Goal: Transaction & Acquisition: Purchase product/service

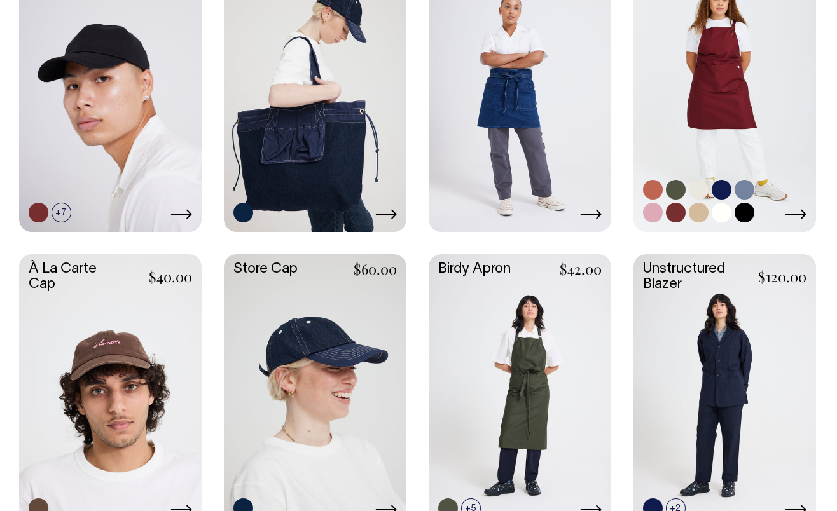
click at [740, 97] on link at bounding box center [724, 93] width 182 height 271
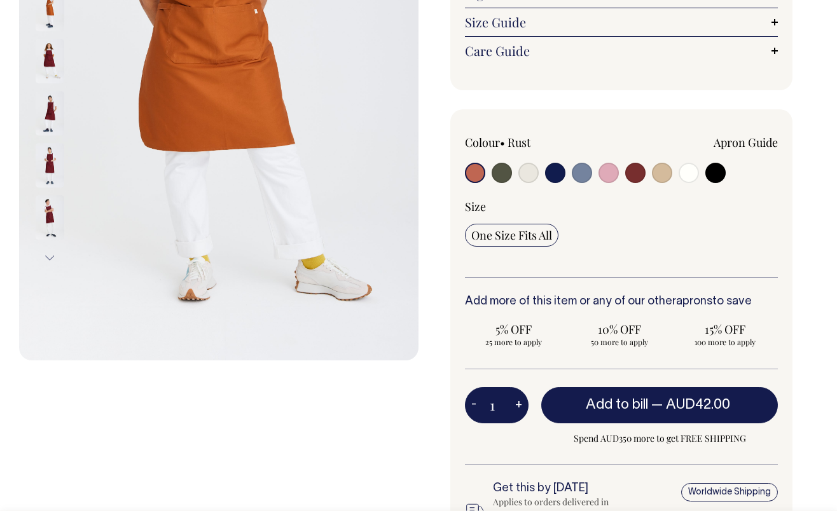
click at [716, 169] on input "radio" at bounding box center [715, 173] width 20 height 20
radio input "true"
select select "Black"
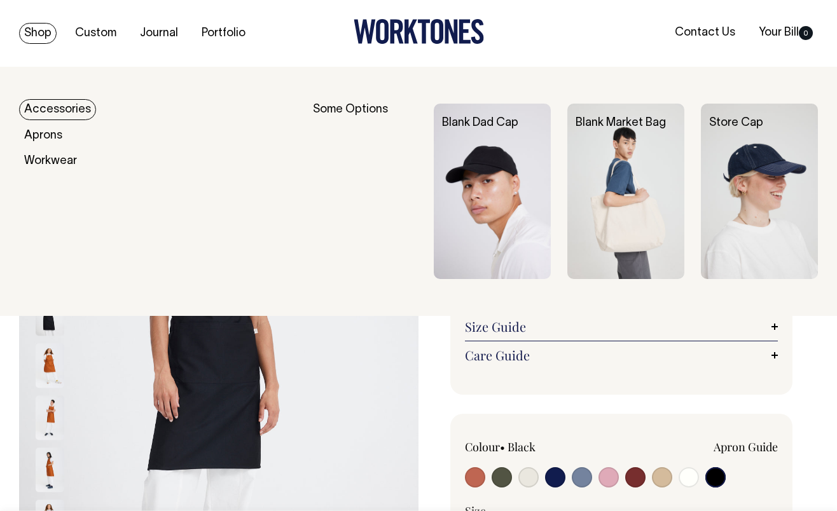
click at [38, 31] on link "Shop" at bounding box center [38, 33] width 38 height 21
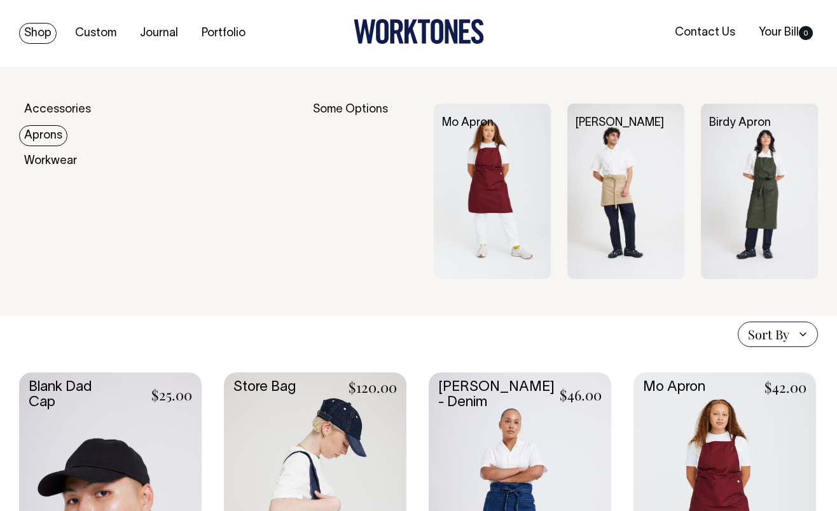
click at [39, 138] on link "Aprons" at bounding box center [43, 135] width 48 height 21
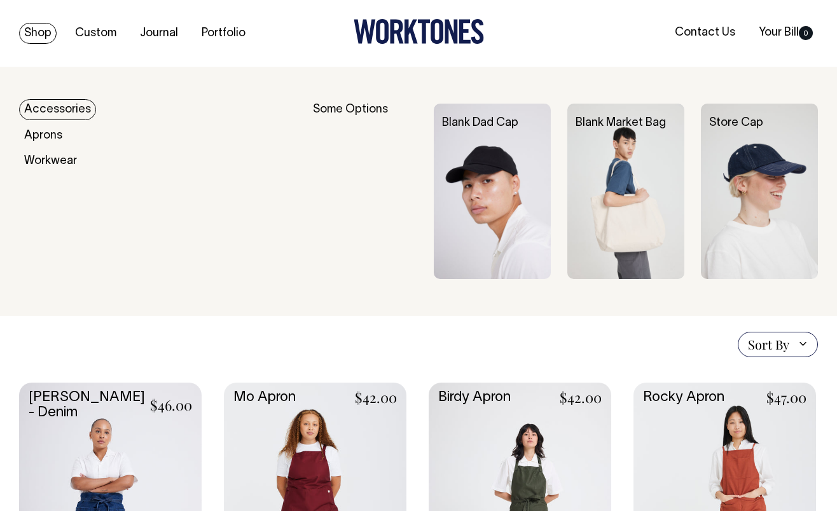
click at [44, 112] on link "Accessories" at bounding box center [57, 109] width 77 height 21
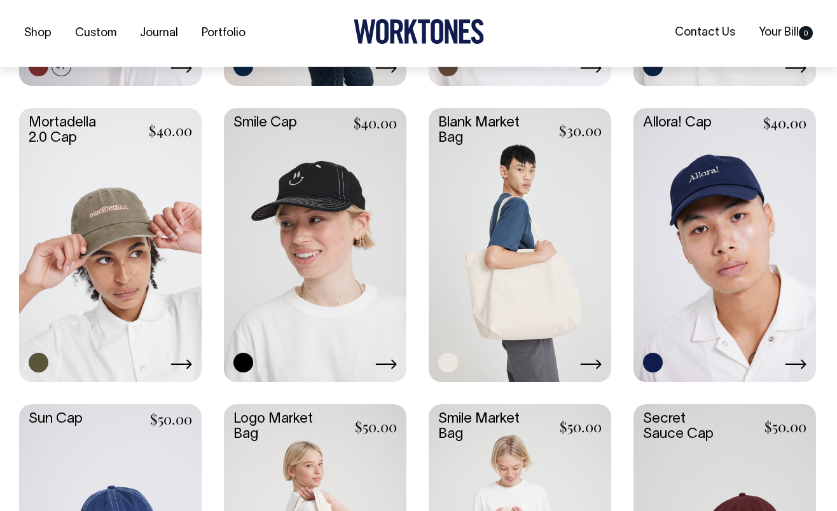
click at [549, 257] on link at bounding box center [519, 243] width 182 height 271
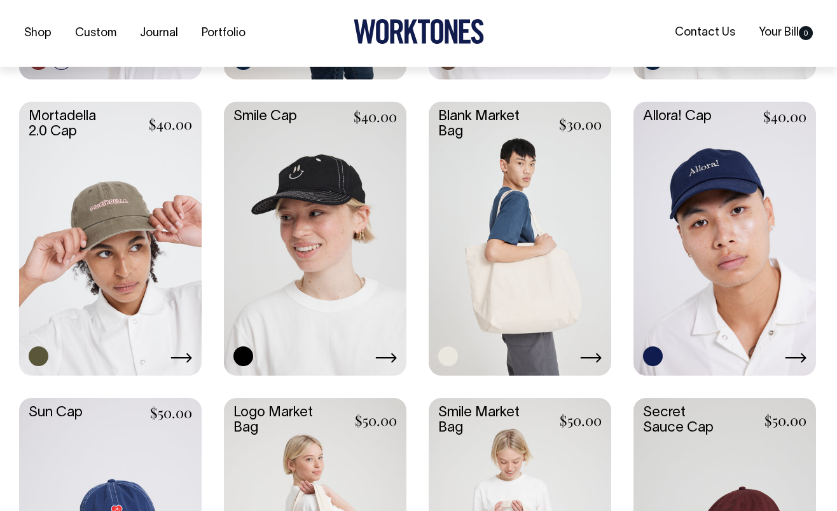
scroll to position [578, 0]
